Goal: Transaction & Acquisition: Purchase product/service

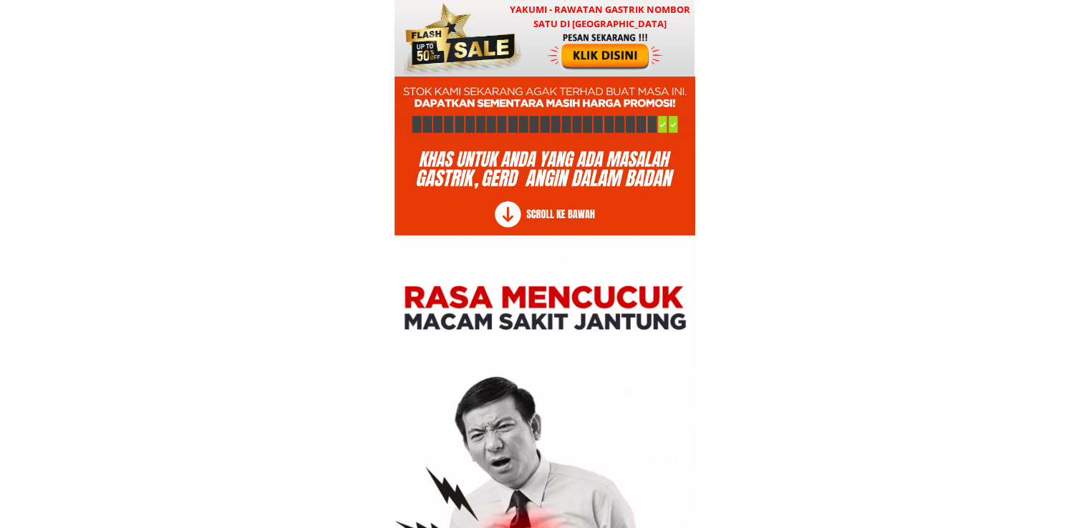
click at [576, 43] on div at bounding box center [606, 51] width 119 height 39
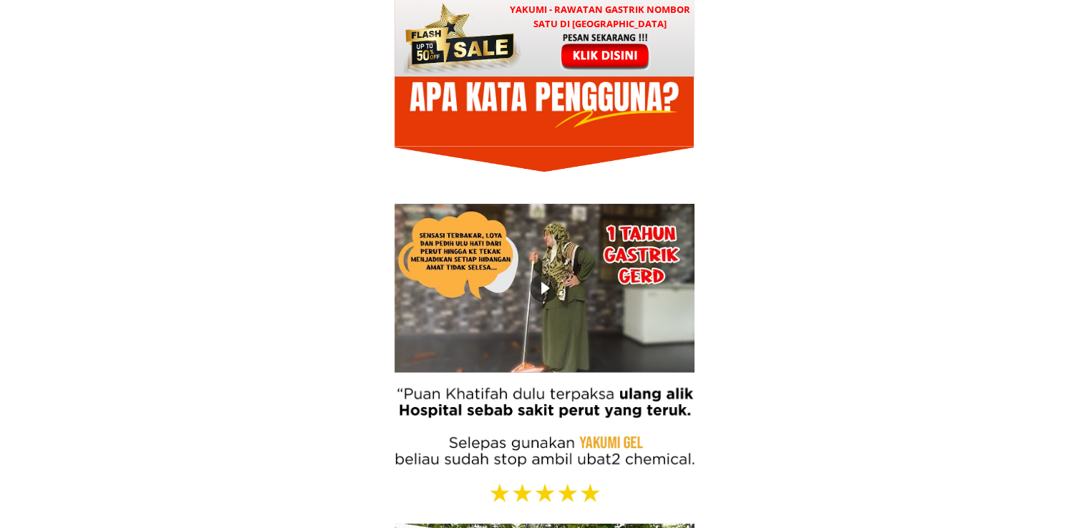
scroll to position [17299, 0]
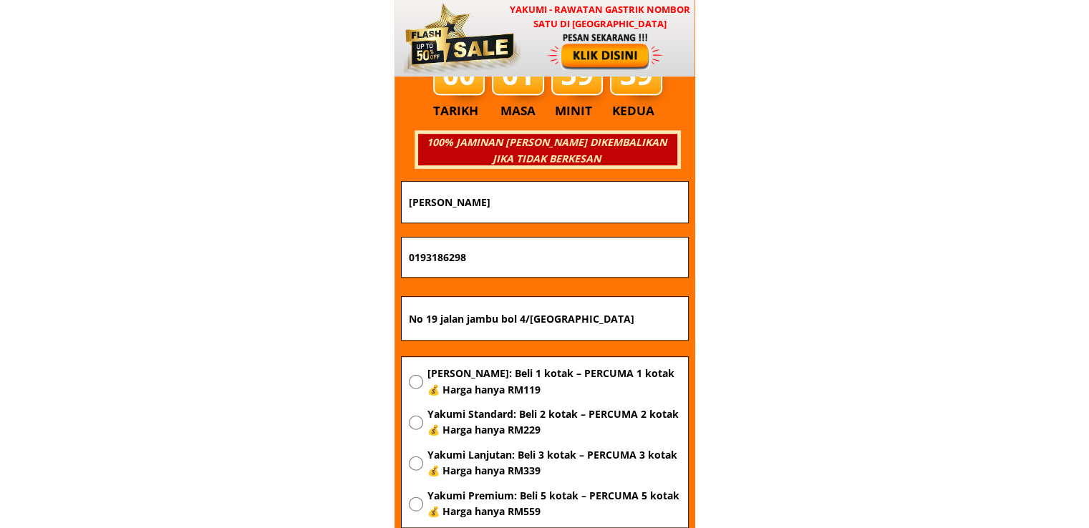
click at [544, 321] on input "No 19 jalan jambu bol 4/[GEOGRAPHIC_DATA]" at bounding box center [544, 318] width 279 height 43
paste input "[STREET_ADDRESS] seri iskandar perak"
type input "[STREET_ADDRESS] seri iskandar perak"
click at [526, 385] on span "[PERSON_NAME]: Beli 1 kotak – PERCUMA 1 kotak 💰 Harga hanya RM119" at bounding box center [554, 382] width 254 height 32
radio input "true"
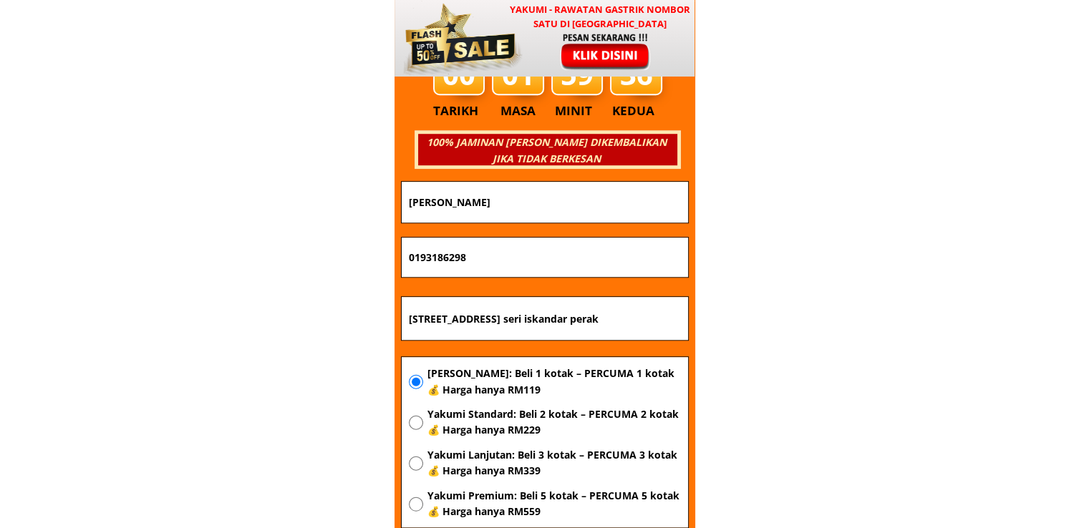
drag, startPoint x: 549, startPoint y: 250, endPoint x: 271, endPoint y: 247, distance: 278.6
paste input "13226417761"
type input "0113226417761"
drag, startPoint x: 552, startPoint y: 196, endPoint x: 320, endPoint y: 196, distance: 232.0
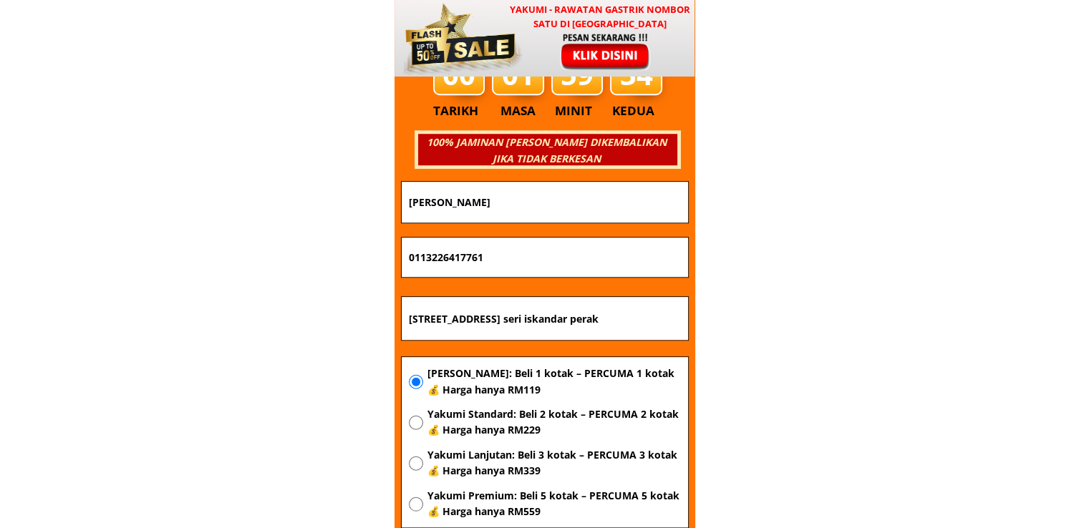
paste input "[PERSON_NAME]"
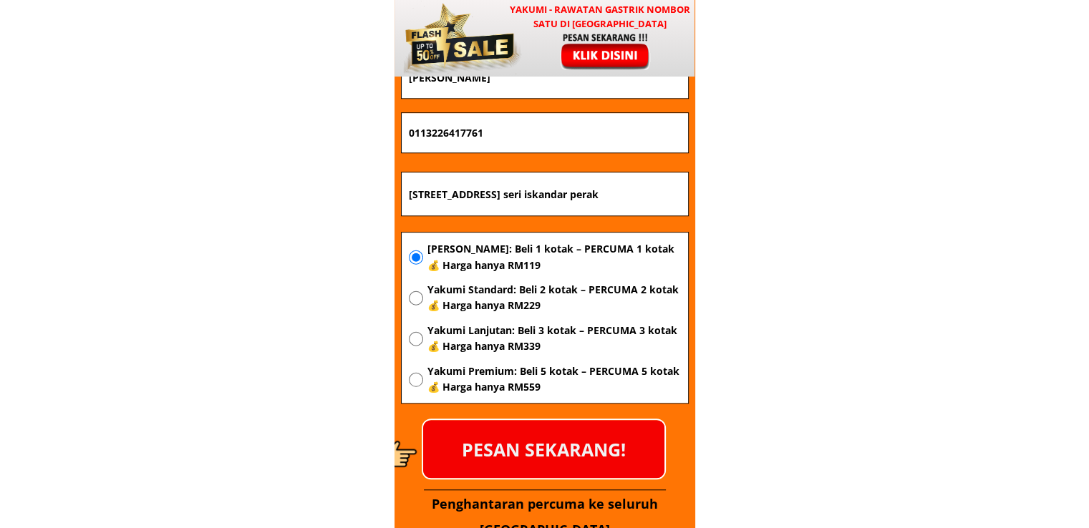
scroll to position [17442, 0]
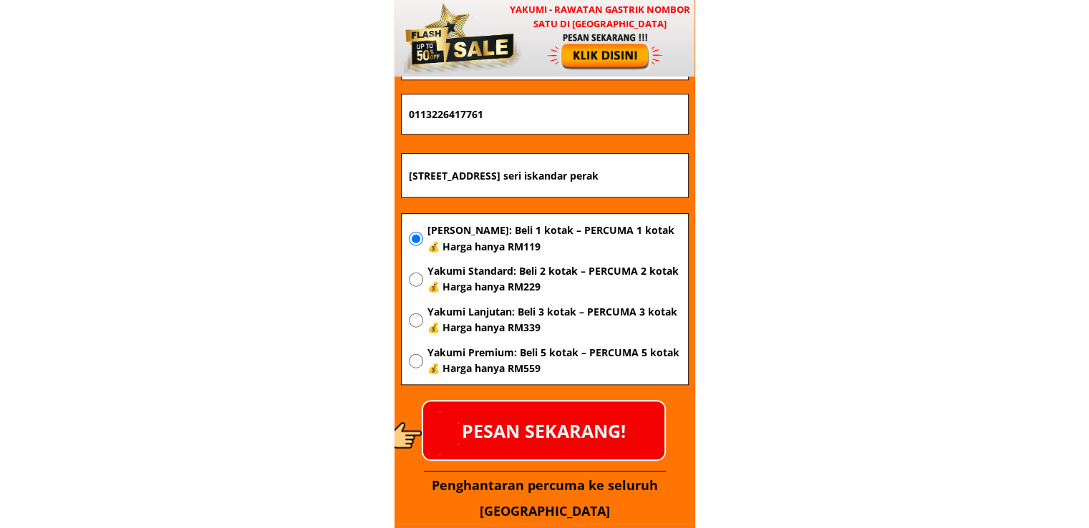
type input "[PERSON_NAME]"
click at [580, 419] on p "PESAN SEKARANG!" at bounding box center [543, 431] width 241 height 58
